Goal: Task Accomplishment & Management: Manage account settings

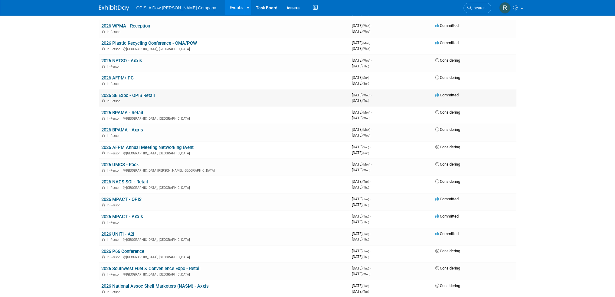
scroll to position [121, 0]
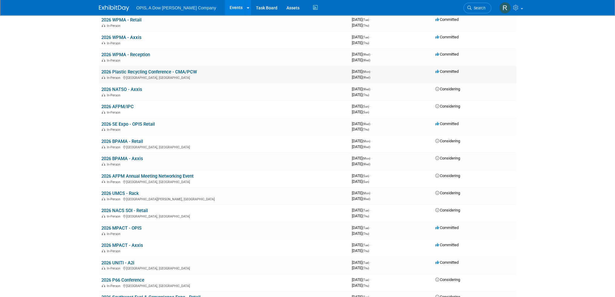
click at [136, 73] on link "2026 Plastic Recycling Conference - CMA/PCW" at bounding box center [149, 71] width 96 height 5
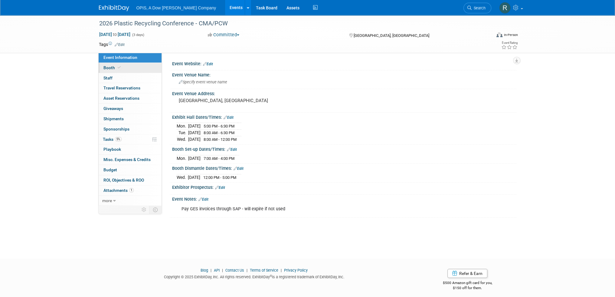
click at [107, 68] on span "Booth" at bounding box center [112, 67] width 18 height 5
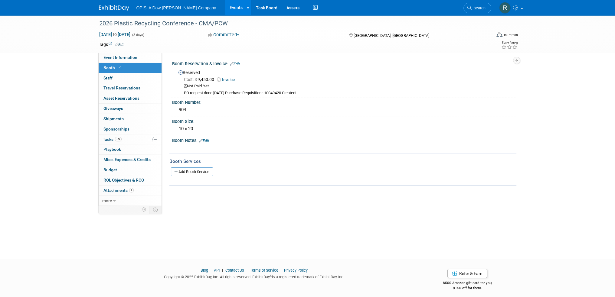
click at [235, 63] on link "Edit" at bounding box center [235, 64] width 10 height 4
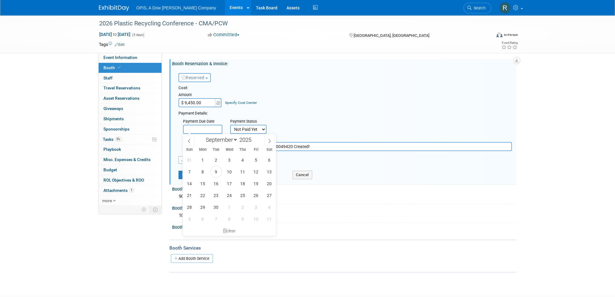
click at [211, 129] on input "text" at bounding box center [202, 129] width 39 height 9
click at [189, 140] on icon at bounding box center [189, 141] width 2 height 4
click at [189, 140] on icon at bounding box center [189, 141] width 4 height 4
click at [189, 140] on icon at bounding box center [189, 141] width 2 height 4
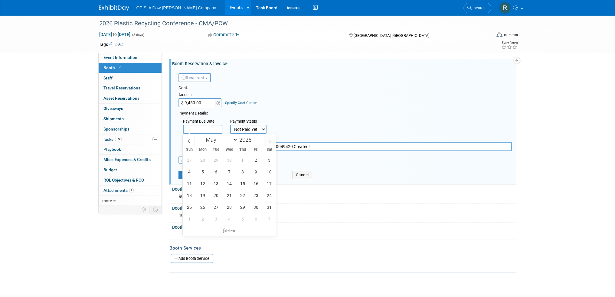
click at [269, 141] on icon at bounding box center [269, 141] width 4 height 4
click at [270, 141] on icon at bounding box center [269, 141] width 4 height 4
select select "6"
click at [241, 209] on span "31" at bounding box center [243, 208] width 12 height 12
type input "Jul 31, 2025"
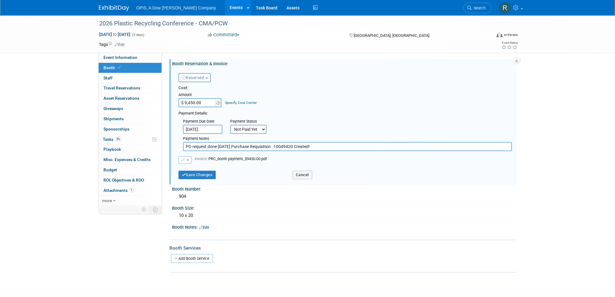
click at [254, 127] on select "Not Paid Yet Partially Paid Paid in Full" at bounding box center [248, 129] width 36 height 9
select select "1"
click at [230, 125] on select "Not Paid Yet Partially Paid Paid in Full" at bounding box center [248, 129] width 36 height 9
click at [329, 146] on input "PO request done 7/24/2025 Purchase Requisition : 10049420 Created!" at bounding box center [347, 146] width 329 height 9
type input "PO request done 7/24/2025 Purchase Requisition : 10049420 Created!, Paid on 7/3…"
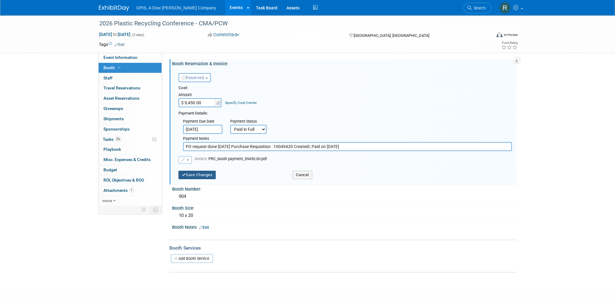
click at [196, 174] on button "Save Changes" at bounding box center [198, 175] width 38 height 8
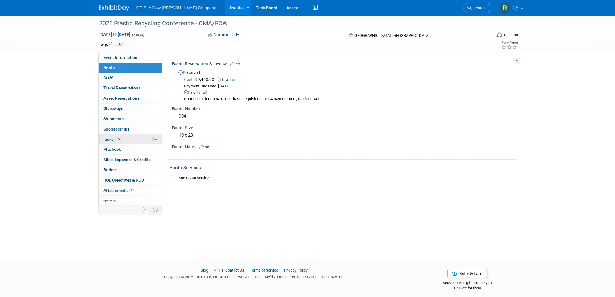
click at [107, 141] on span "Tasks 5%" at bounding box center [112, 139] width 19 height 5
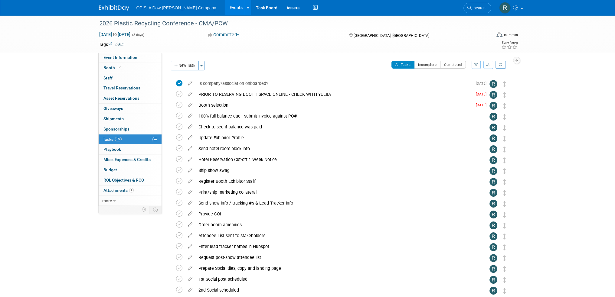
click at [189, 103] on icon at bounding box center [190, 104] width 11 height 8
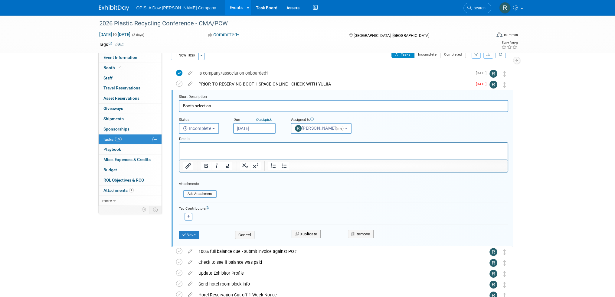
scroll to position [11, 0]
click at [245, 226] on div "Cancel" at bounding box center [259, 232] width 57 height 12
click at [242, 235] on button "Cancel" at bounding box center [244, 234] width 19 height 8
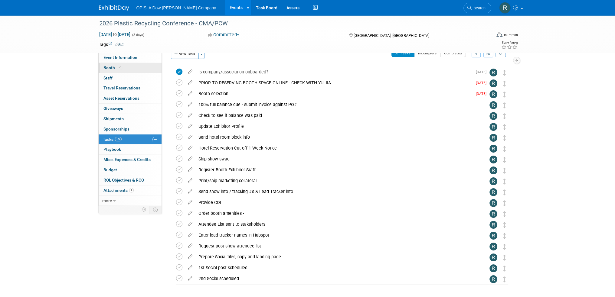
click at [107, 69] on span "Booth" at bounding box center [112, 67] width 18 height 5
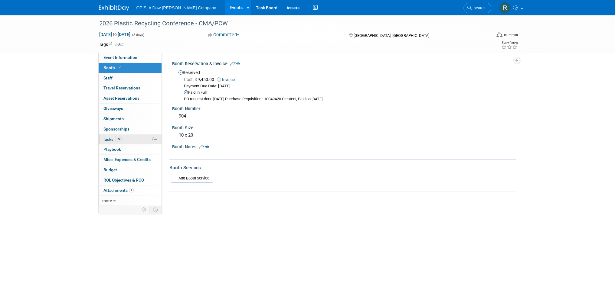
click at [109, 138] on span "Tasks 5%" at bounding box center [112, 139] width 19 height 5
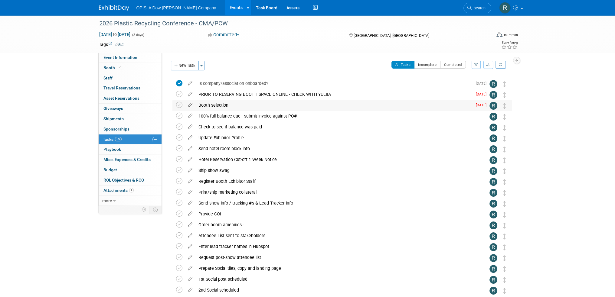
click at [190, 105] on icon at bounding box center [190, 104] width 11 height 8
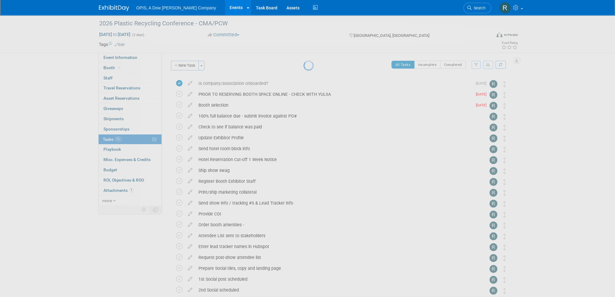
select select "8"
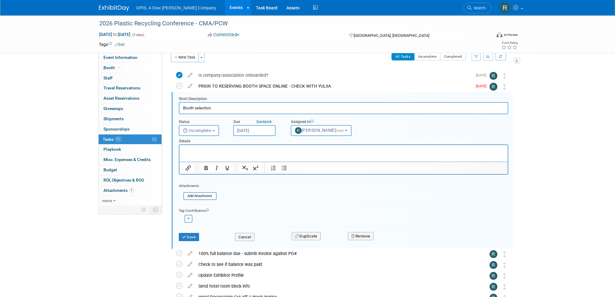
scroll to position [11, 0]
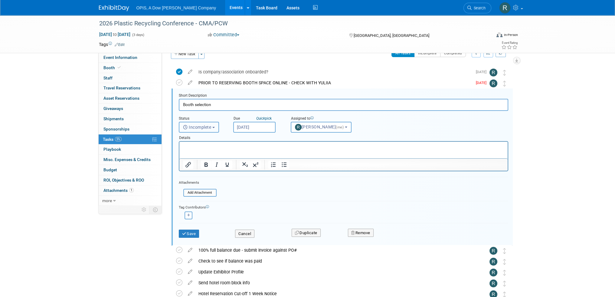
click at [208, 127] on span "Incomplete" at bounding box center [197, 127] width 28 height 5
drag, startPoint x: 201, startPoint y: 151, endPoint x: 36, endPoint y: 2, distance: 222.4
click at [201, 151] on label "Completed" at bounding box center [198, 154] width 33 height 10
click at [180, 151] on input "Completed" at bounding box center [178, 153] width 4 height 4
select select "3"
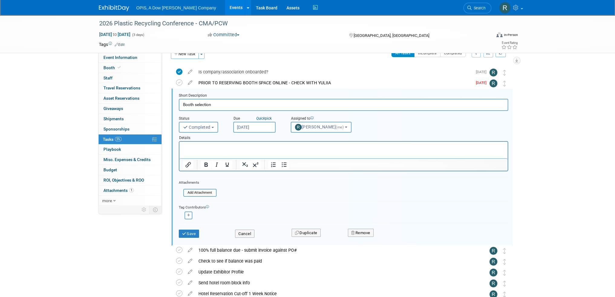
click at [245, 126] on input "Sep 5, 2025" at bounding box center [254, 127] width 42 height 11
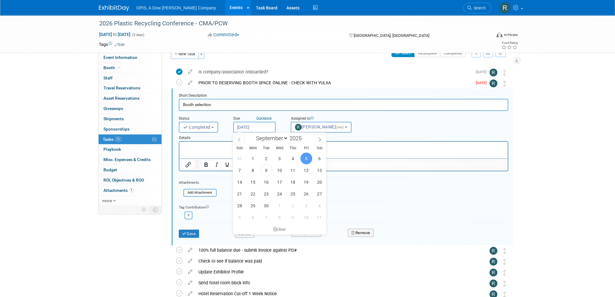
click at [241, 138] on icon at bounding box center [239, 140] width 4 height 4
select select "6"
click at [293, 195] on span "24" at bounding box center [293, 194] width 12 height 12
type input "Jul 24, 2025"
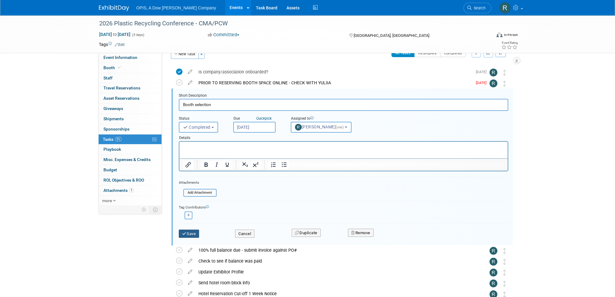
click at [192, 234] on button "Save" at bounding box center [189, 234] width 21 height 8
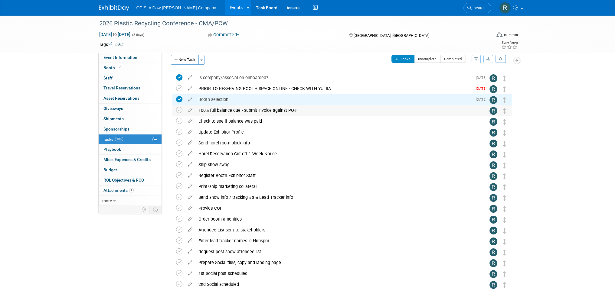
scroll to position [0, 0]
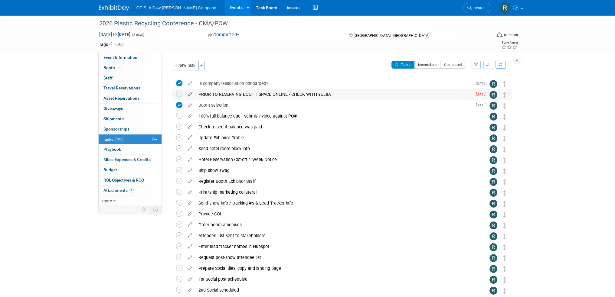
click at [190, 93] on icon at bounding box center [190, 93] width 11 height 8
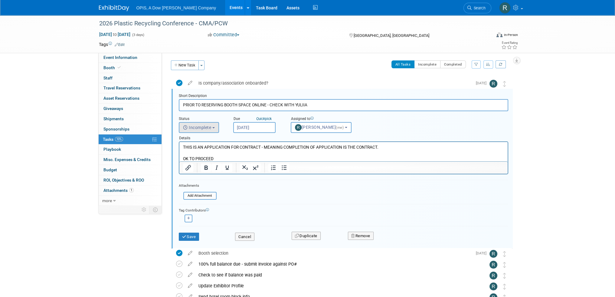
scroll to position [1, 0]
click at [205, 126] on span "Incomplete" at bounding box center [197, 127] width 28 height 5
click at [254, 126] on input "Sep 5, 2025" at bounding box center [254, 127] width 42 height 11
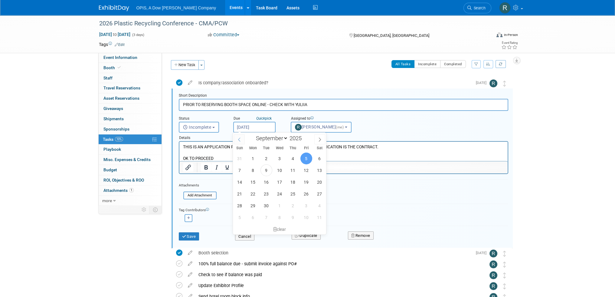
click at [239, 139] on icon at bounding box center [239, 140] width 4 height 4
click at [320, 140] on icon at bounding box center [320, 140] width 4 height 4
select select "6"
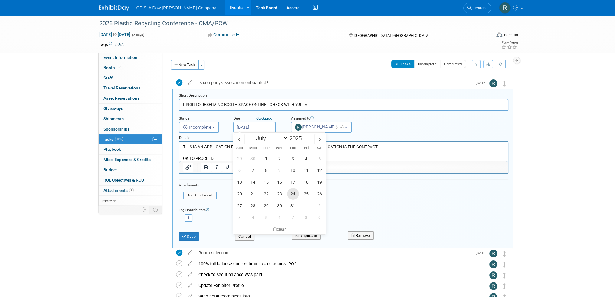
click at [295, 195] on span "24" at bounding box center [293, 194] width 12 height 12
type input "Jul 24, 2025"
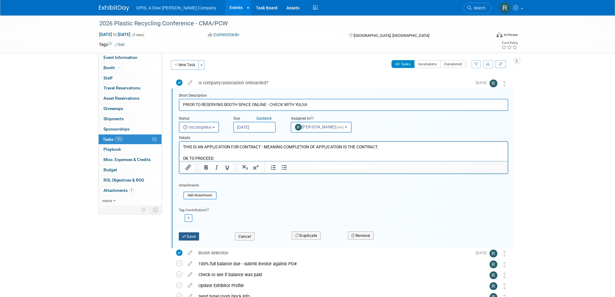
click at [190, 233] on button "Save" at bounding box center [189, 237] width 21 height 8
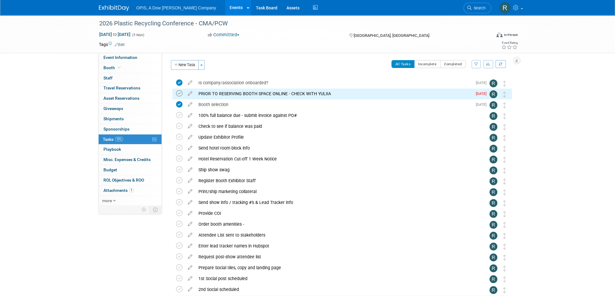
click at [181, 95] on icon at bounding box center [179, 93] width 6 height 6
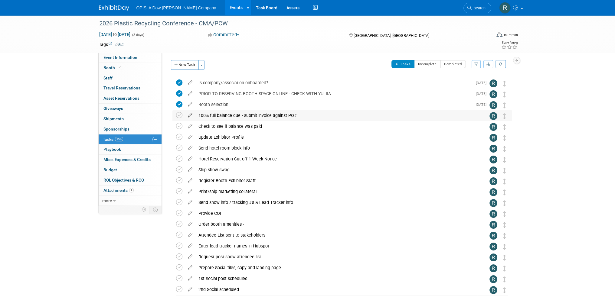
click at [190, 116] on icon at bounding box center [190, 114] width 11 height 8
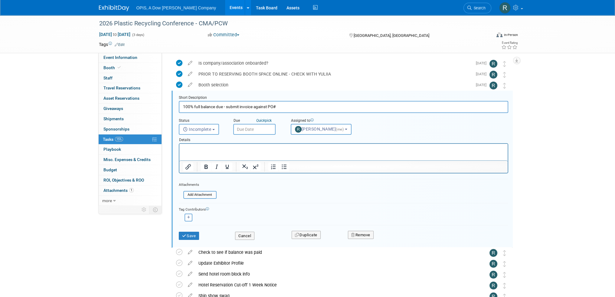
scroll to position [22, 0]
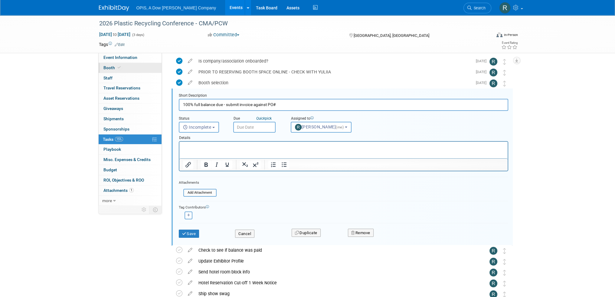
click at [112, 67] on span "Booth" at bounding box center [112, 67] width 18 height 5
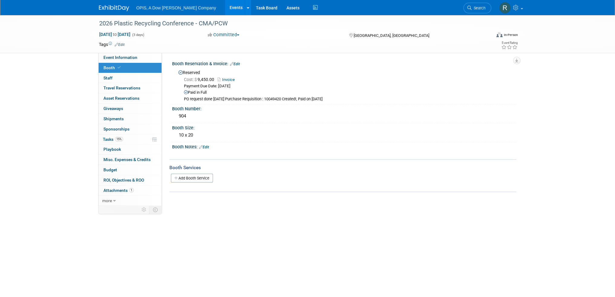
click at [237, 62] on link "Edit" at bounding box center [235, 64] width 10 height 4
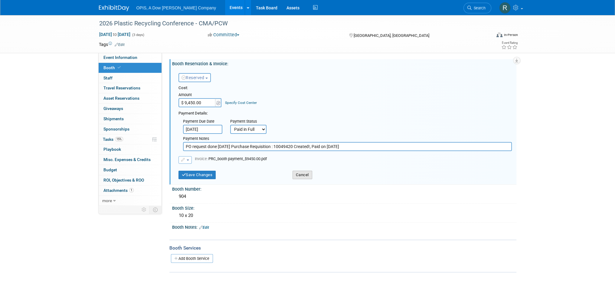
click at [308, 175] on button "Cancel" at bounding box center [303, 175] width 20 height 8
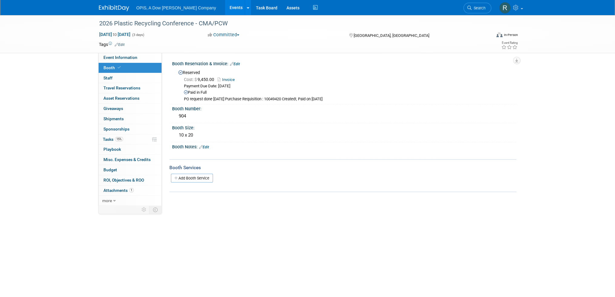
click at [239, 64] on link "Edit" at bounding box center [235, 64] width 10 height 4
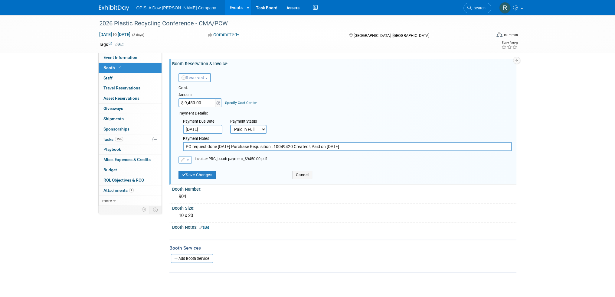
click at [359, 145] on input "PO request done 7/24/2025 Purchase Requisition : 10049420 Created!, Paid on 7/3…" at bounding box center [347, 146] width 329 height 9
type input "PO request done 7/24/2025 Purchase Requisition : 10049420 Created!, Paid on 7/3…"
click at [205, 174] on button "Save Changes" at bounding box center [198, 175] width 38 height 8
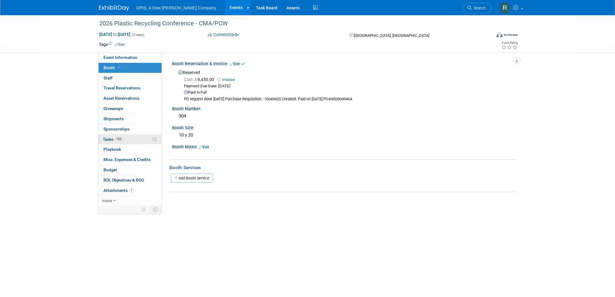
click at [106, 137] on span "Tasks 15%" at bounding box center [113, 139] width 20 height 5
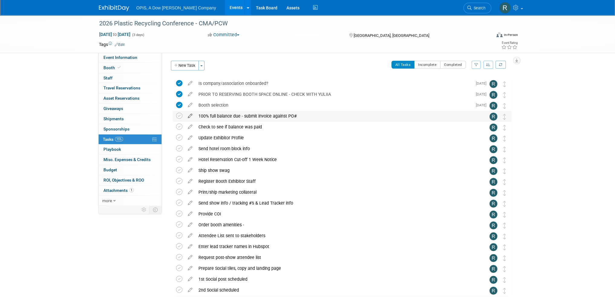
click at [189, 114] on icon at bounding box center [190, 115] width 11 height 8
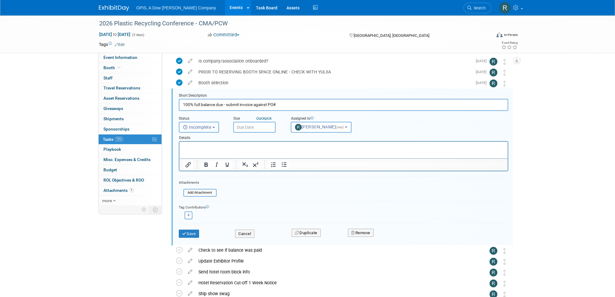
click at [199, 127] on span "Incomplete" at bounding box center [197, 127] width 28 height 5
click at [198, 151] on label "Completed" at bounding box center [198, 154] width 33 height 10
click at [180, 151] on input "Completed" at bounding box center [178, 153] width 4 height 4
select select "3"
click at [261, 129] on input "text" at bounding box center [254, 127] width 42 height 11
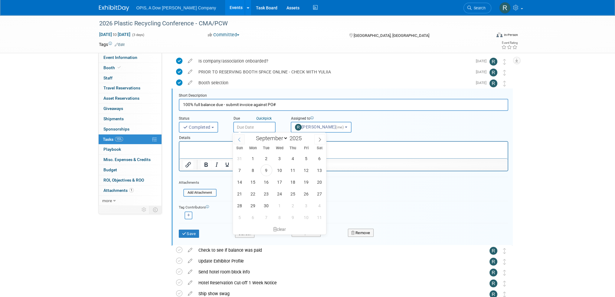
click at [240, 140] on icon at bounding box center [239, 140] width 4 height 4
click at [239, 140] on icon at bounding box center [239, 140] width 4 height 4
click at [319, 141] on icon at bounding box center [320, 140] width 2 height 4
select select "6"
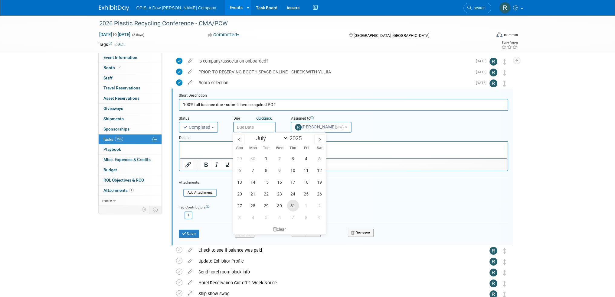
click at [290, 204] on span "31" at bounding box center [293, 206] width 12 height 12
type input "Jul 31, 2025"
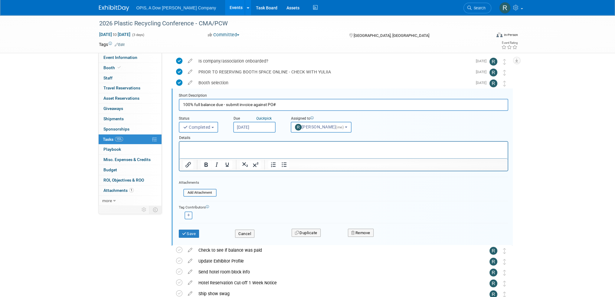
click at [221, 150] on html at bounding box center [343, 146] width 328 height 8
click at [189, 234] on button "Save" at bounding box center [189, 234] width 21 height 8
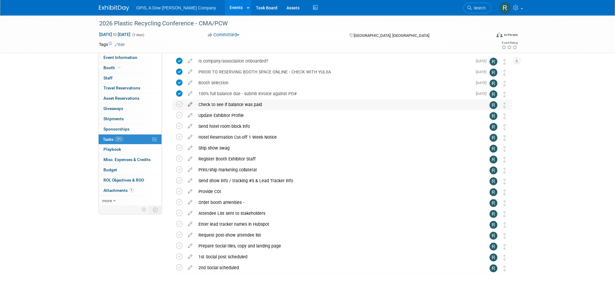
click at [190, 105] on icon at bounding box center [190, 104] width 11 height 8
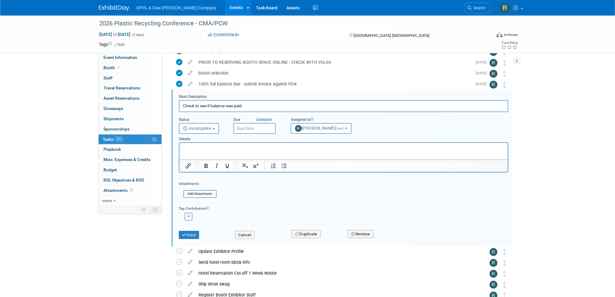
scroll to position [33, 0]
click at [357, 235] on button "Remove" at bounding box center [361, 233] width 26 height 8
click at [392, 237] on icon at bounding box center [390, 238] width 4 height 3
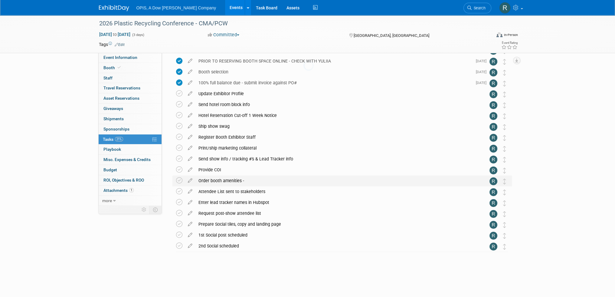
scroll to position [25, 0]
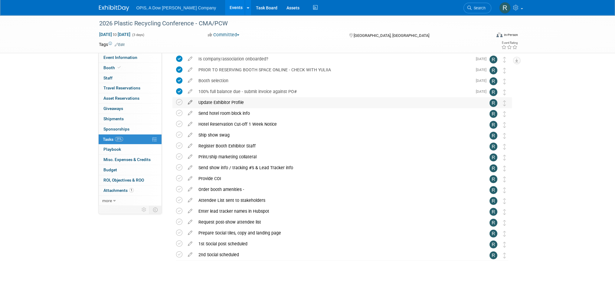
click at [189, 102] on icon at bounding box center [190, 101] width 11 height 8
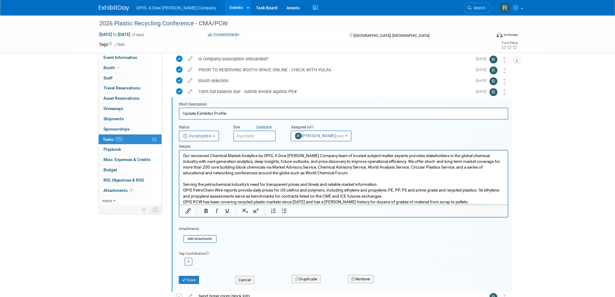
scroll to position [33, 0]
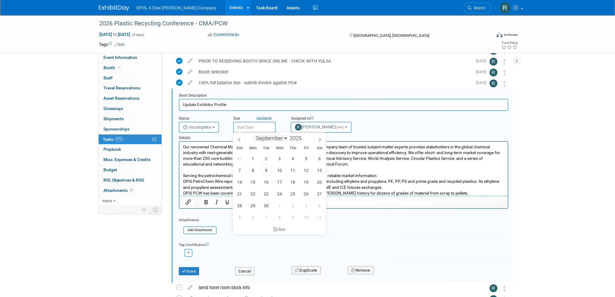
click at [257, 129] on input "text" at bounding box center [254, 127] width 42 height 11
click at [238, 140] on icon at bounding box center [239, 140] width 4 height 4
click at [322, 141] on icon at bounding box center [320, 140] width 4 height 4
click at [318, 138] on icon at bounding box center [320, 140] width 4 height 4
select select "9"
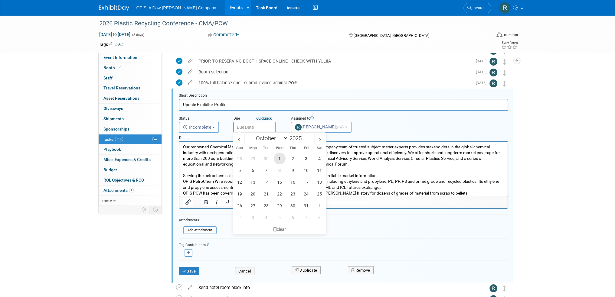
click at [284, 158] on span "1" at bounding box center [280, 159] width 12 height 12
type input "Oct 1, 2025"
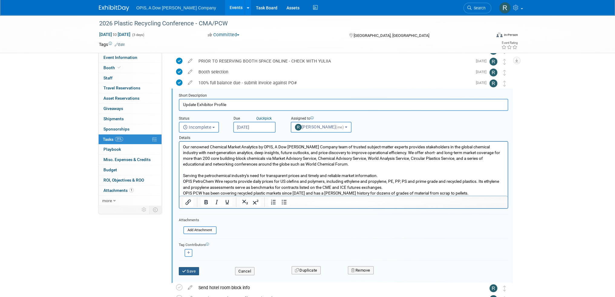
click at [196, 268] on button "Save" at bounding box center [189, 271] width 21 height 8
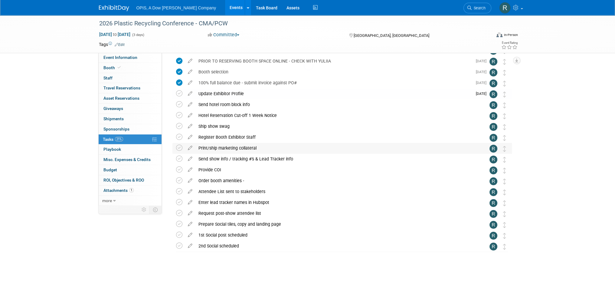
scroll to position [25, 0]
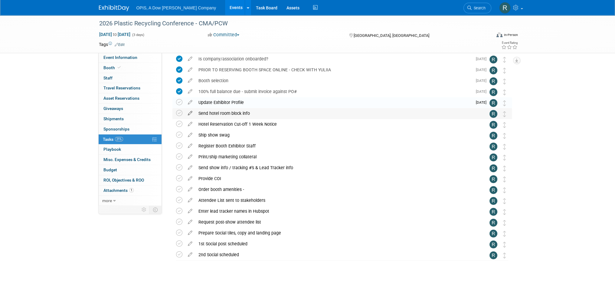
click at [189, 115] on icon at bounding box center [190, 112] width 11 height 8
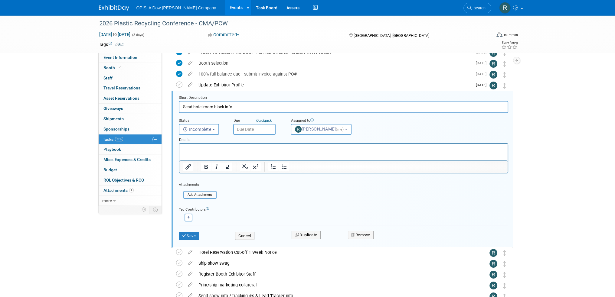
scroll to position [44, 0]
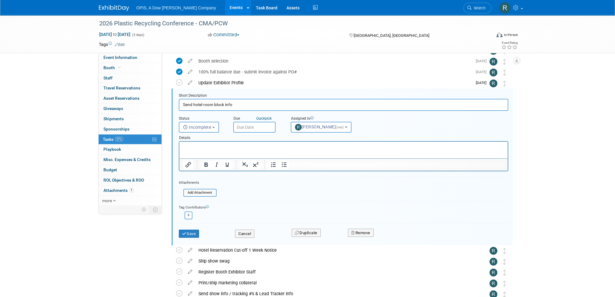
click at [243, 127] on input "text" at bounding box center [254, 127] width 42 height 11
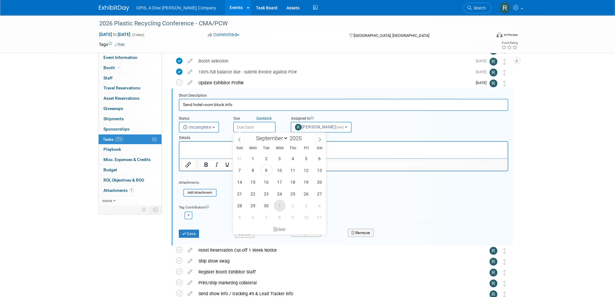
click at [279, 210] on span "1" at bounding box center [280, 206] width 12 height 12
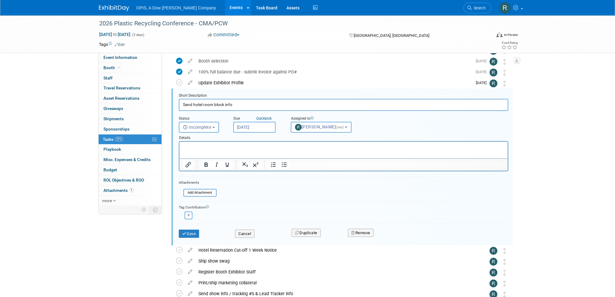
click at [248, 127] on input "Oct 1, 2025" at bounding box center [254, 127] width 42 height 11
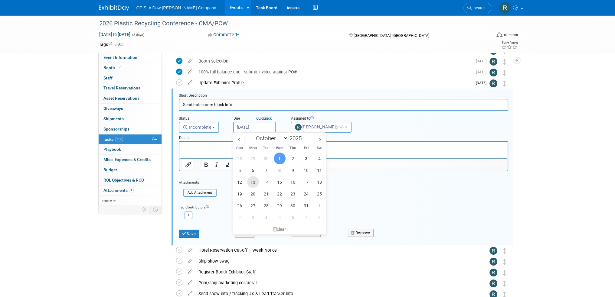
click at [254, 180] on span "13" at bounding box center [253, 182] width 12 height 12
type input "Oct 13, 2025"
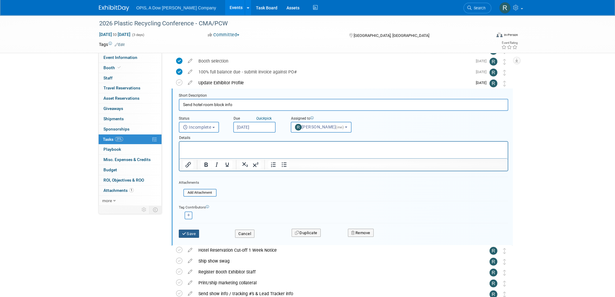
click at [188, 230] on button "Save" at bounding box center [189, 234] width 21 height 8
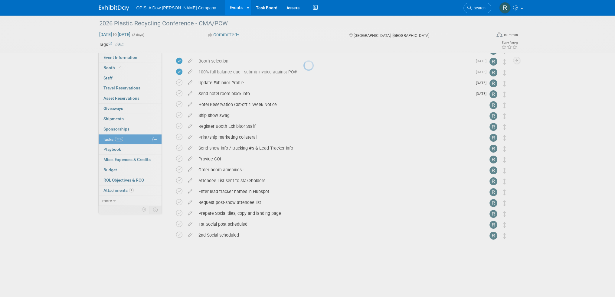
scroll to position [25, 0]
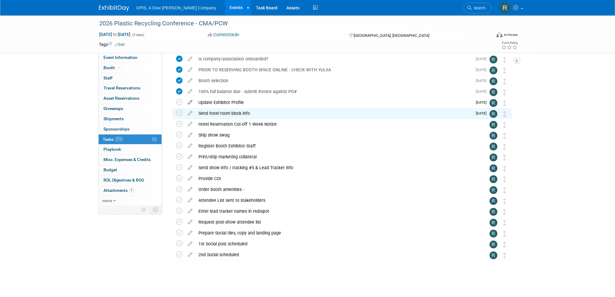
click at [189, 103] on icon at bounding box center [190, 101] width 11 height 8
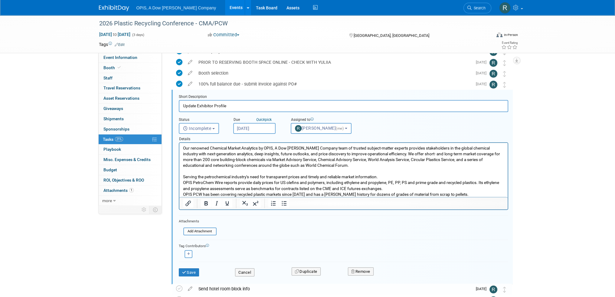
scroll to position [0, 0]
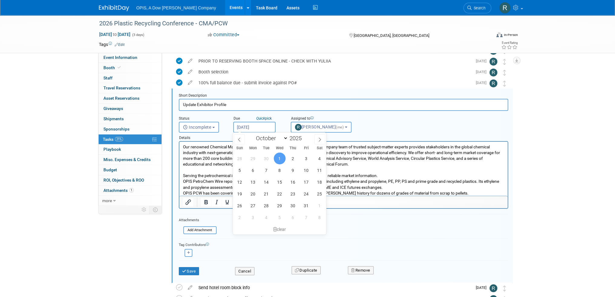
drag, startPoint x: 246, startPoint y: 124, endPoint x: 244, endPoint y: 129, distance: 4.8
click at [246, 124] on input "Oct 1, 2025" at bounding box center [254, 127] width 42 height 11
click at [251, 178] on span "13" at bounding box center [253, 182] width 12 height 12
type input "Oct 13, 2025"
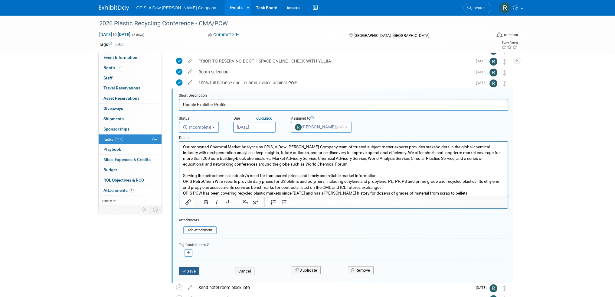
click at [196, 268] on button "Save" at bounding box center [189, 271] width 21 height 8
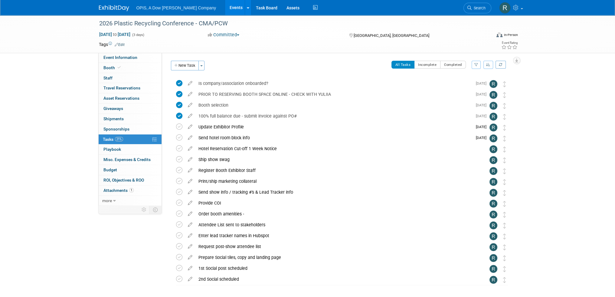
click at [225, 10] on link "Events" at bounding box center [236, 7] width 22 height 15
